Goal: Information Seeking & Learning: Learn about a topic

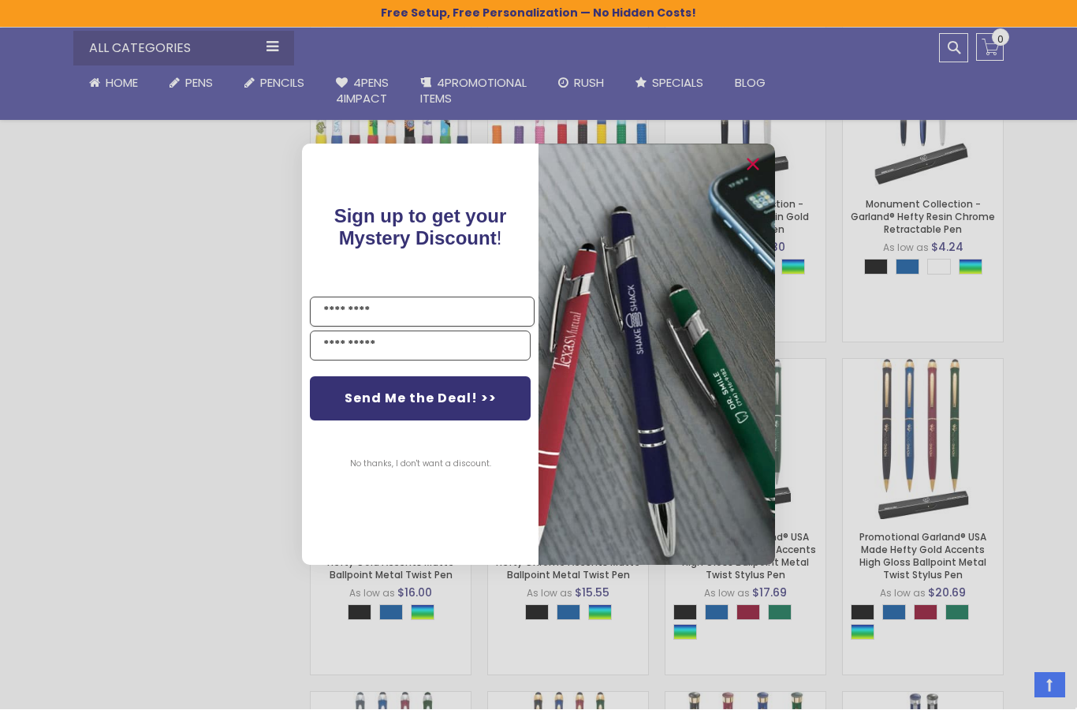
scroll to position [1152, 0]
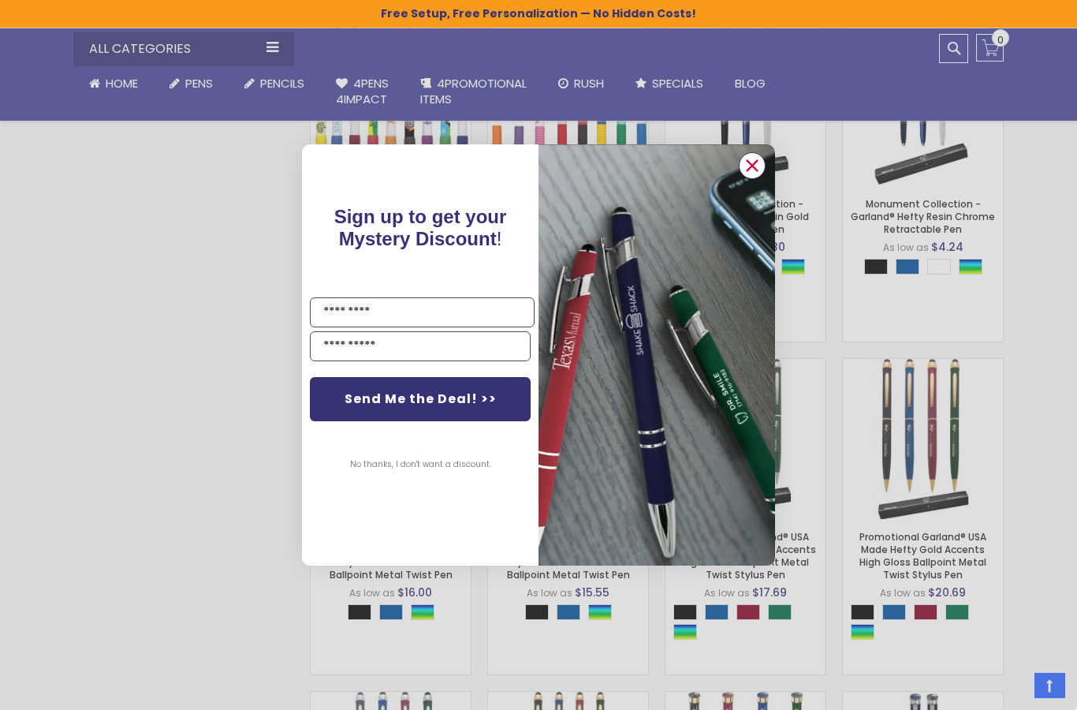
click at [755, 177] on circle "Close dialog" at bounding box center [753, 166] width 24 height 24
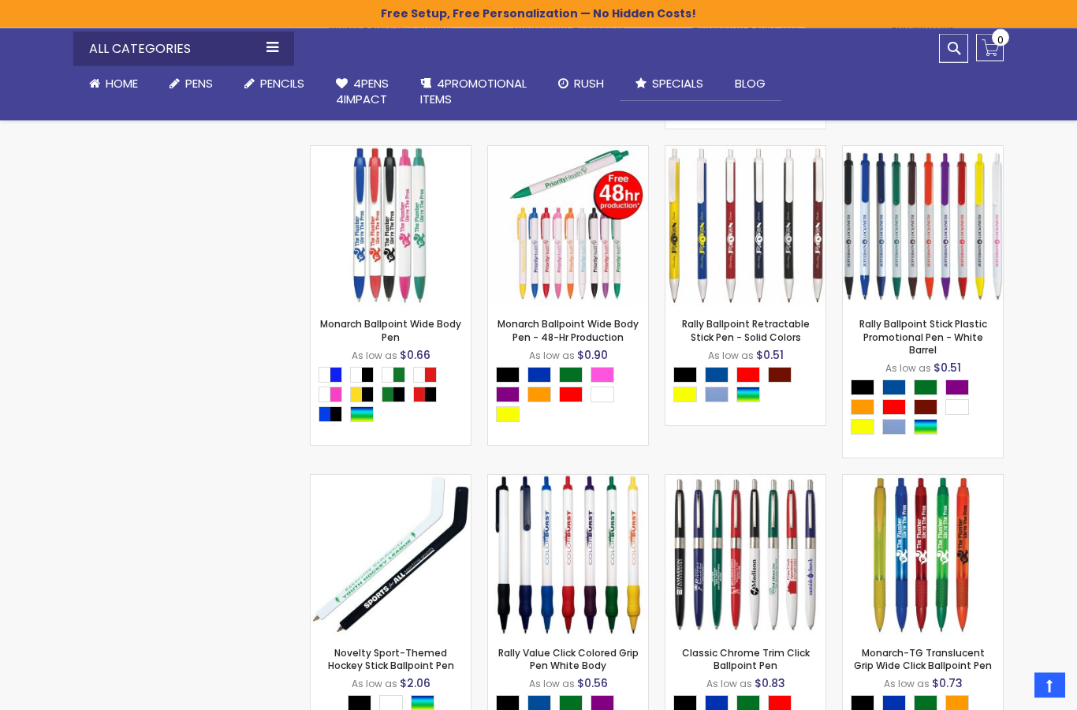
scroll to position [4565, 0]
click at [0, 0] on link "Executive Pens" at bounding box center [0, 0] width 0 height 0
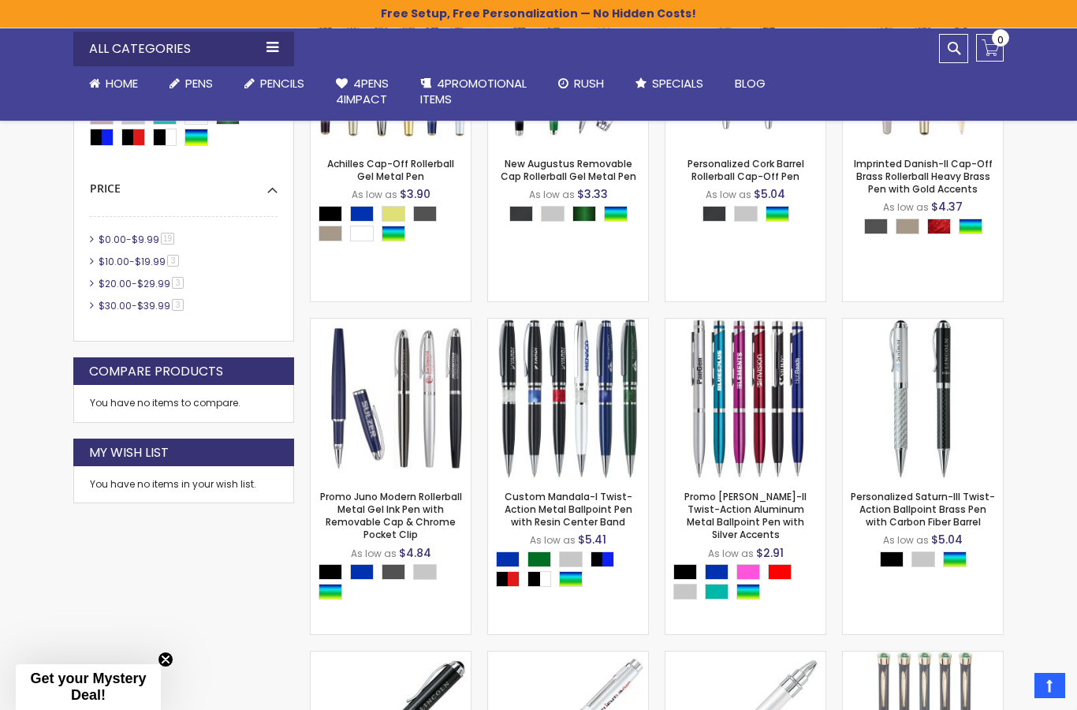
scroll to position [424, 0]
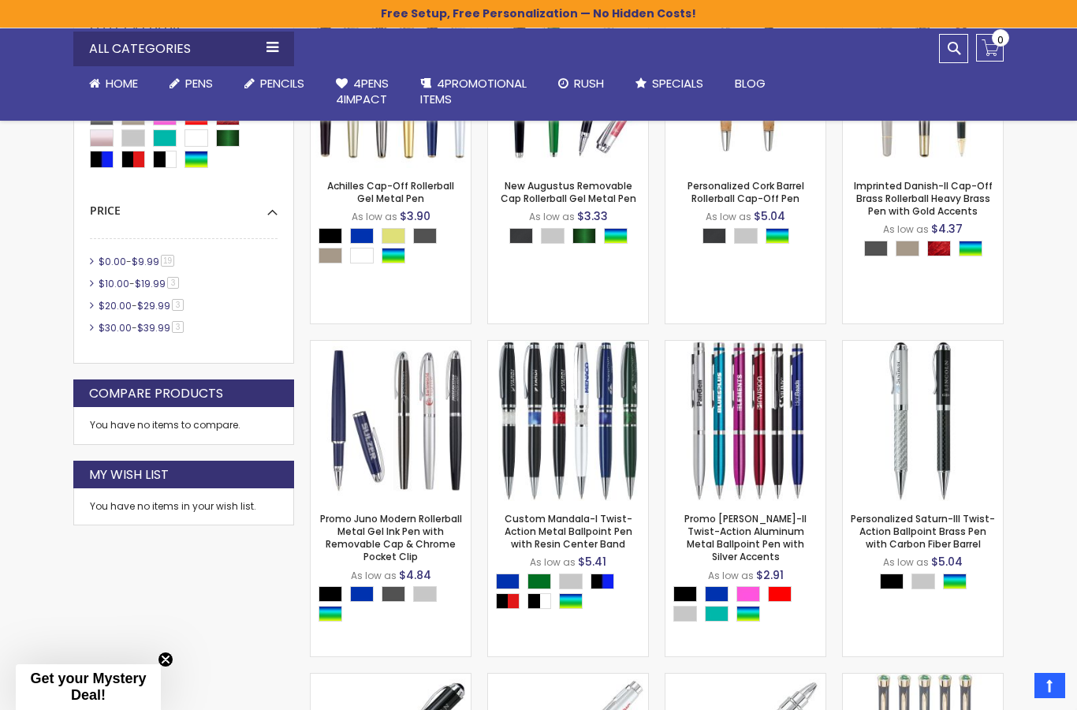
click at [927, 383] on img at bounding box center [923, 421] width 160 height 160
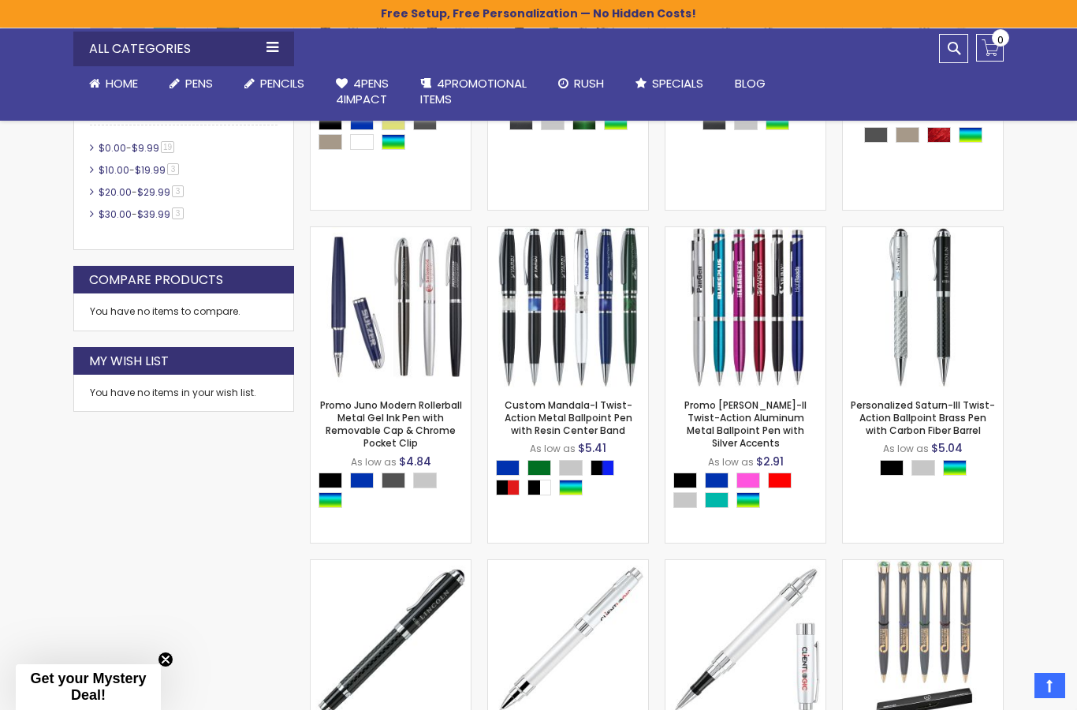
scroll to position [487, 0]
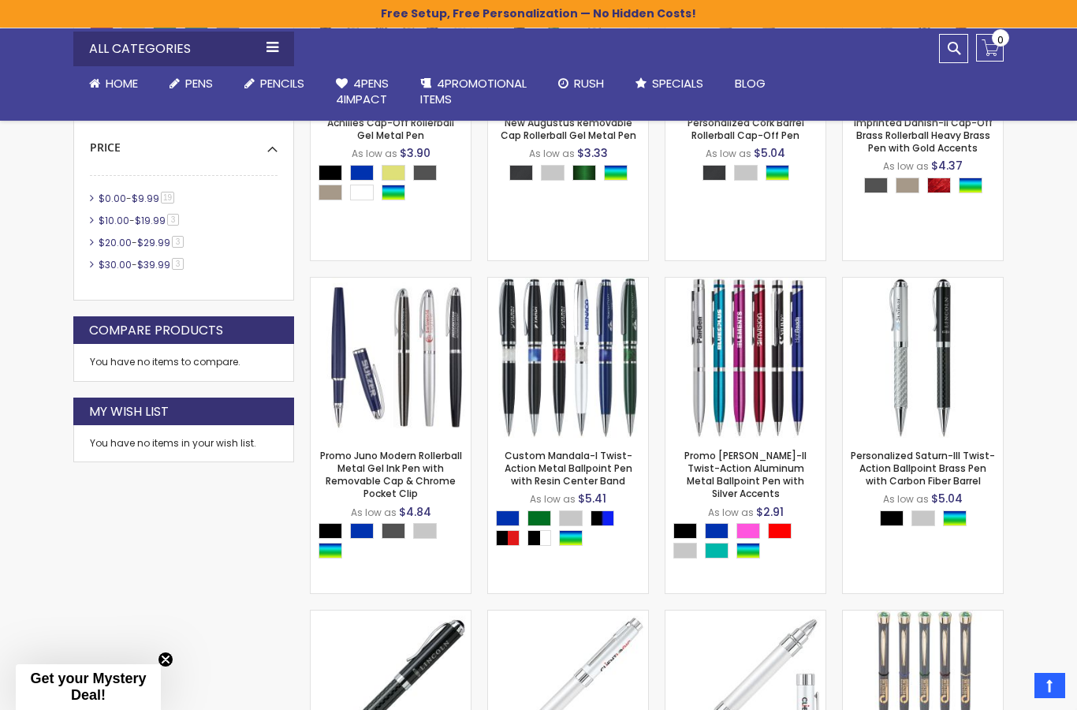
click at [0, 0] on link "Gel Pens" at bounding box center [0, 0] width 0 height 0
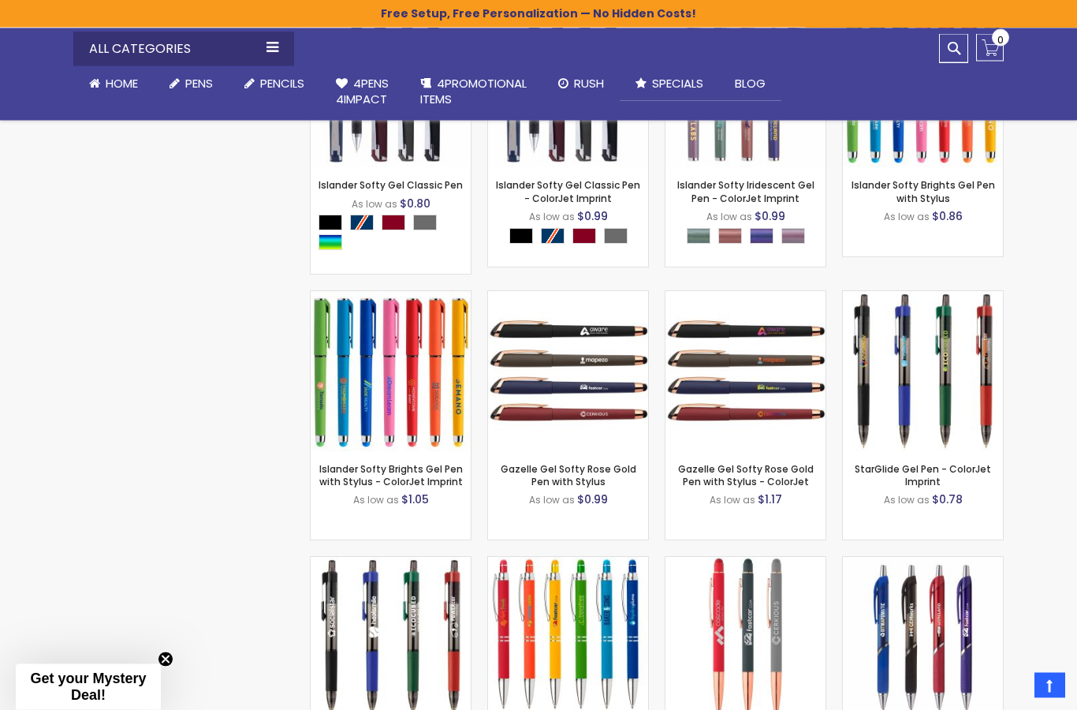
scroll to position [3287, 0]
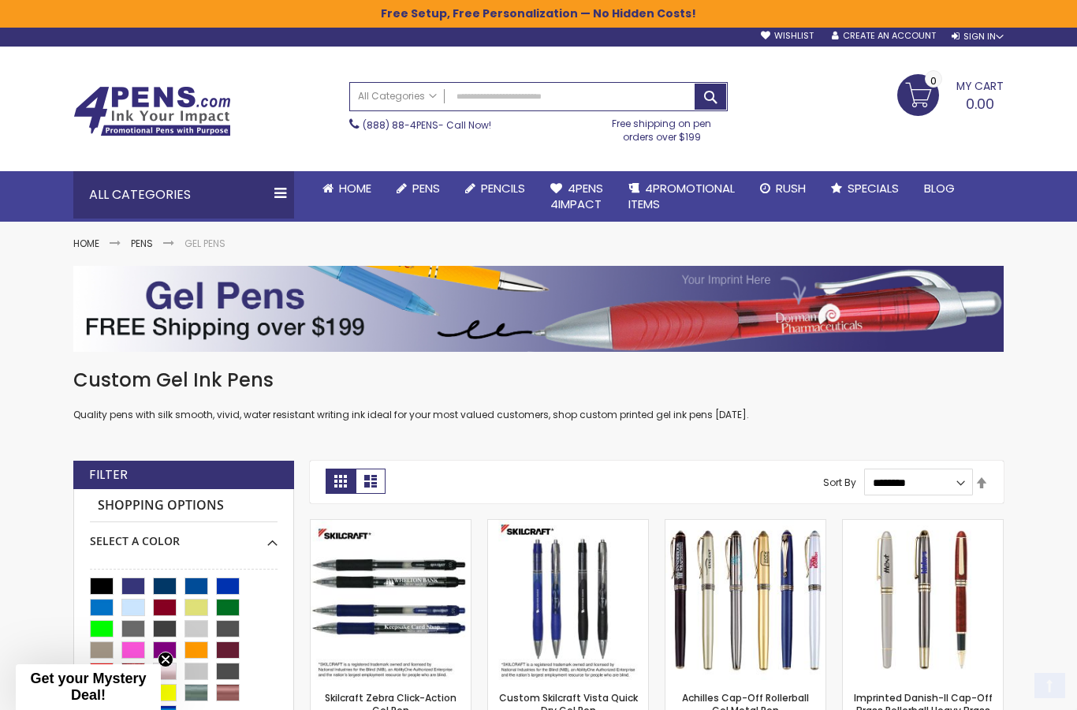
scroll to position [0, 0]
